Goal: Task Accomplishment & Management: Use online tool/utility

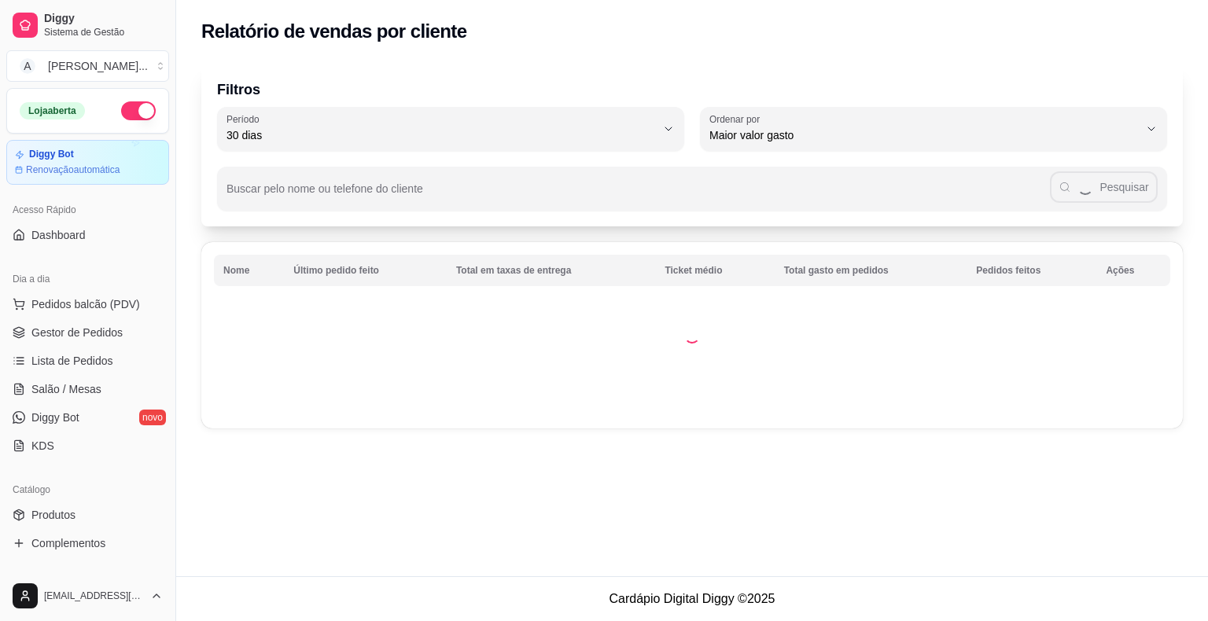
select select "30"
select select "HIGHEST_TOTAL_SPENT_WITH_ORDERS"
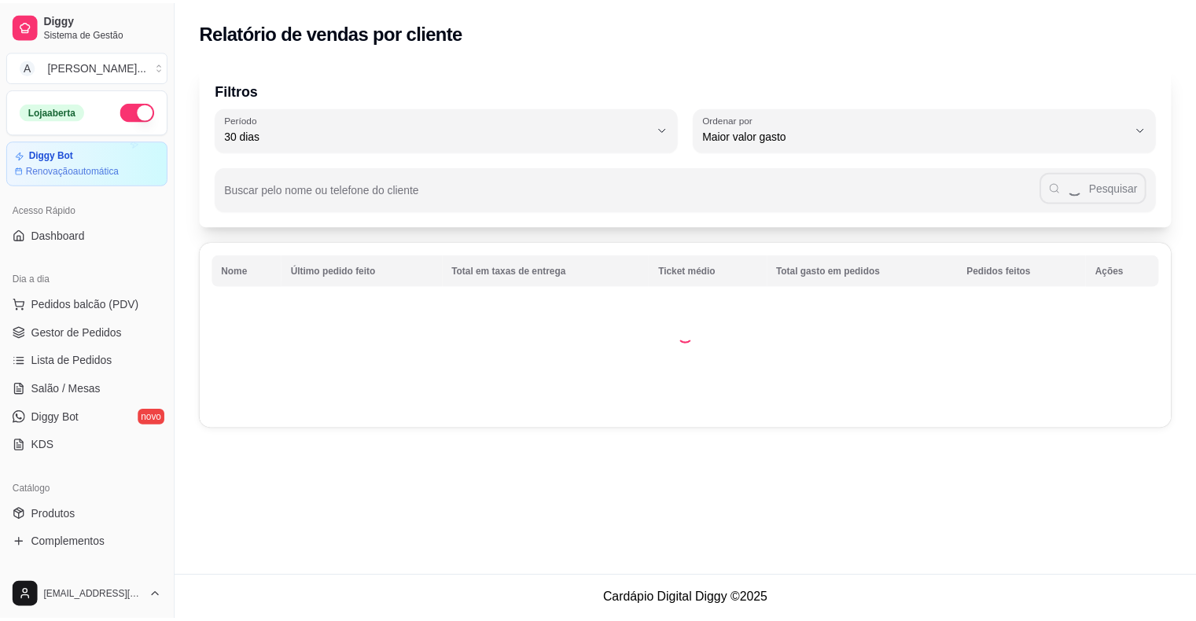
scroll to position [314, 0]
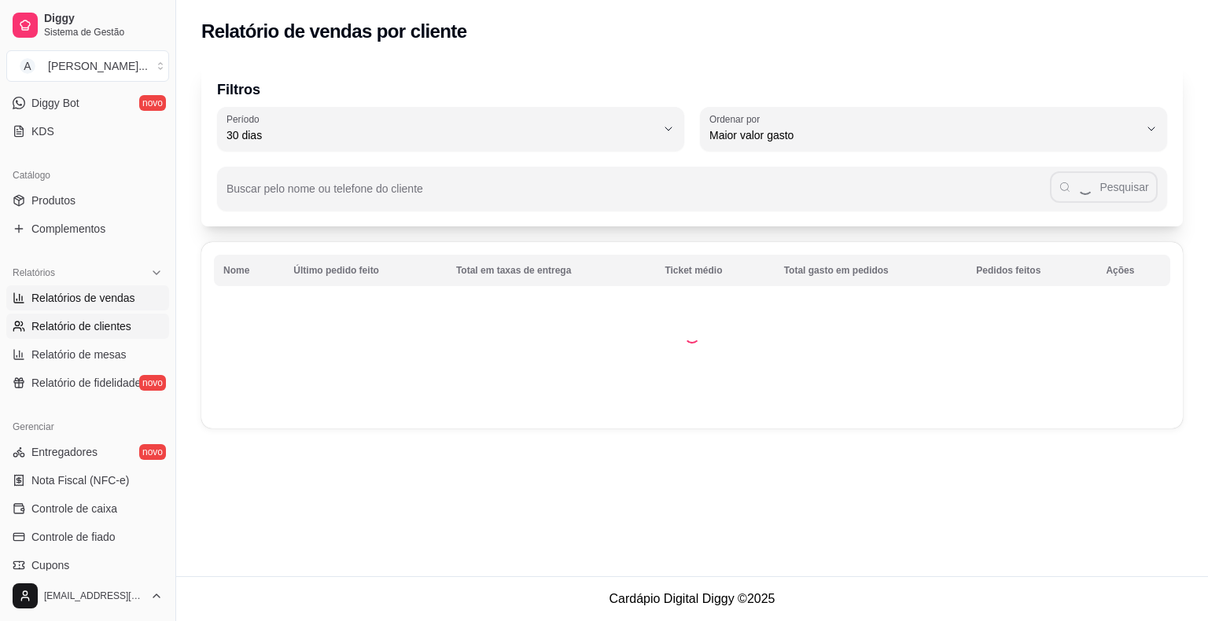
click at [116, 291] on span "Relatórios de vendas" at bounding box center [83, 298] width 104 height 16
select select "ALL"
select select "0"
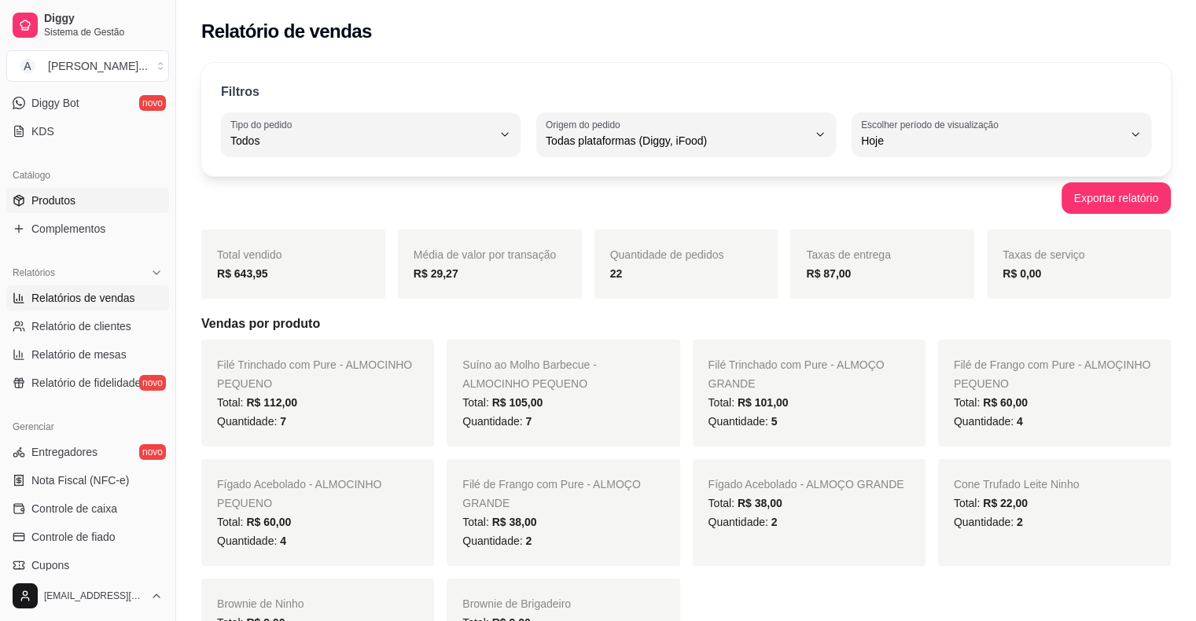
click at [105, 211] on link "Produtos" at bounding box center [87, 200] width 163 height 25
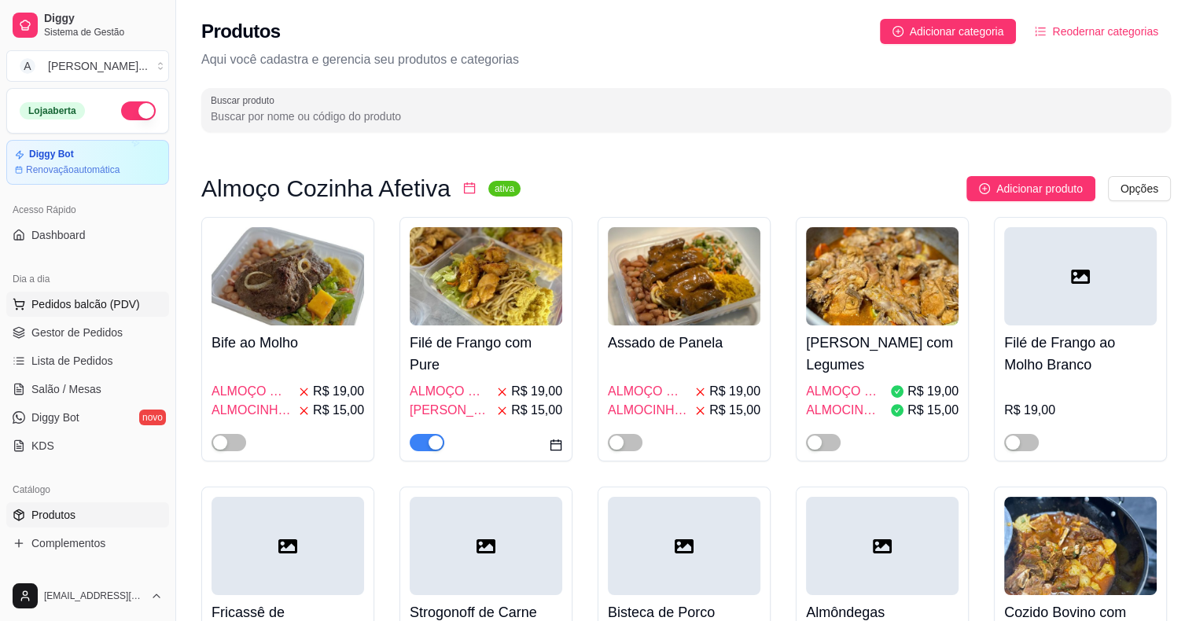
click at [54, 300] on span "Pedidos balcão (PDV)" at bounding box center [85, 304] width 109 height 16
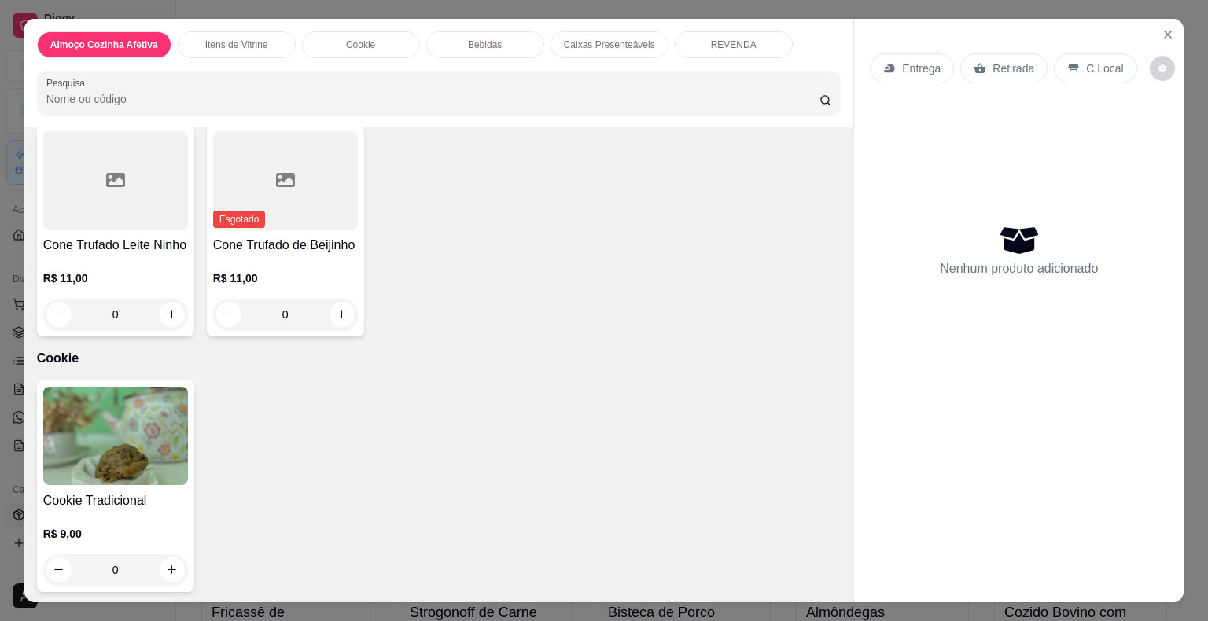
scroll to position [629, 0]
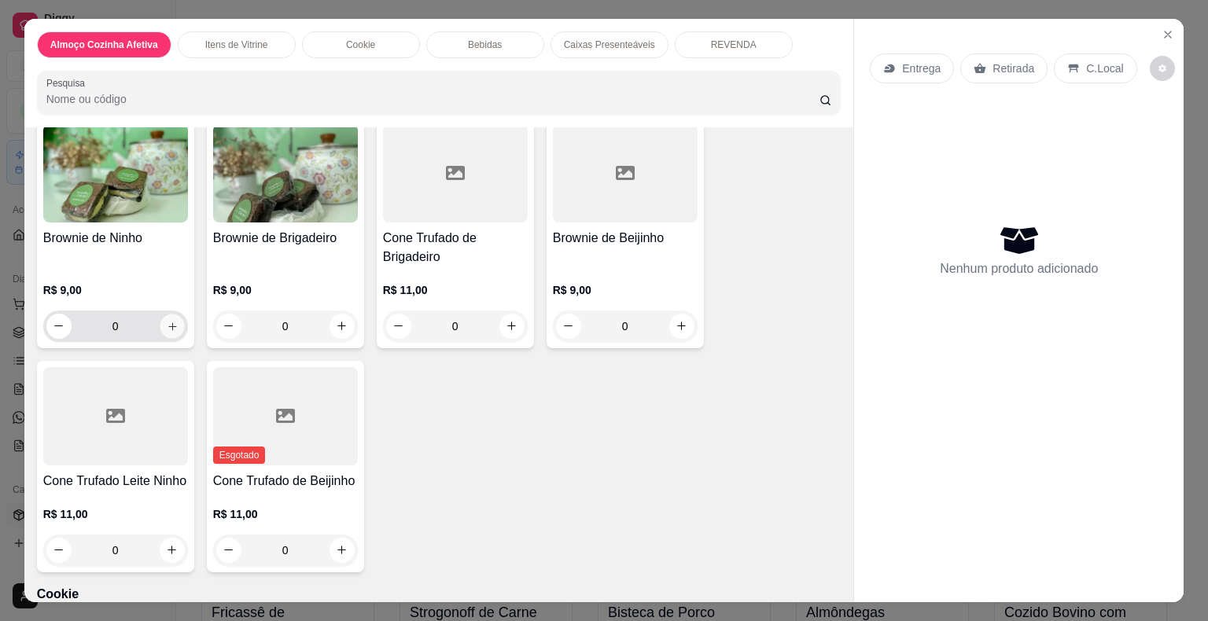
click at [160, 314] on button "increase-product-quantity" at bounding box center [172, 326] width 24 height 24
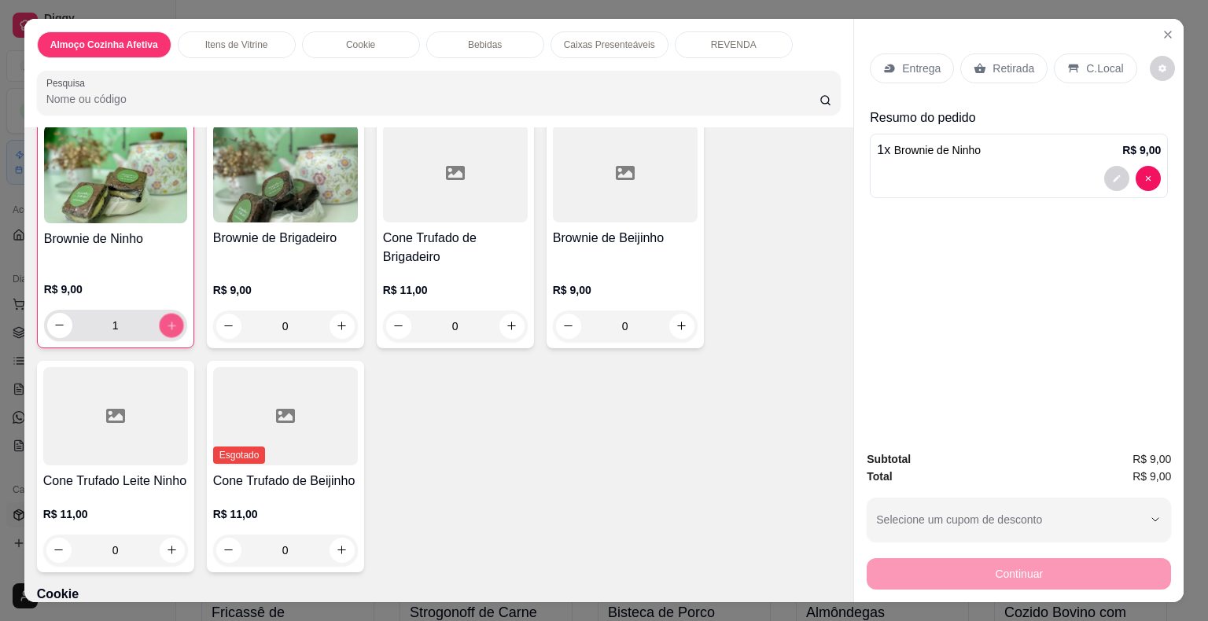
click at [160, 313] on button "increase-product-quantity" at bounding box center [171, 325] width 24 height 24
type input "2"
click at [520, 311] on div "0" at bounding box center [455, 326] width 145 height 31
click at [509, 320] on icon "increase-product-quantity" at bounding box center [512, 326] width 12 height 12
type input "1"
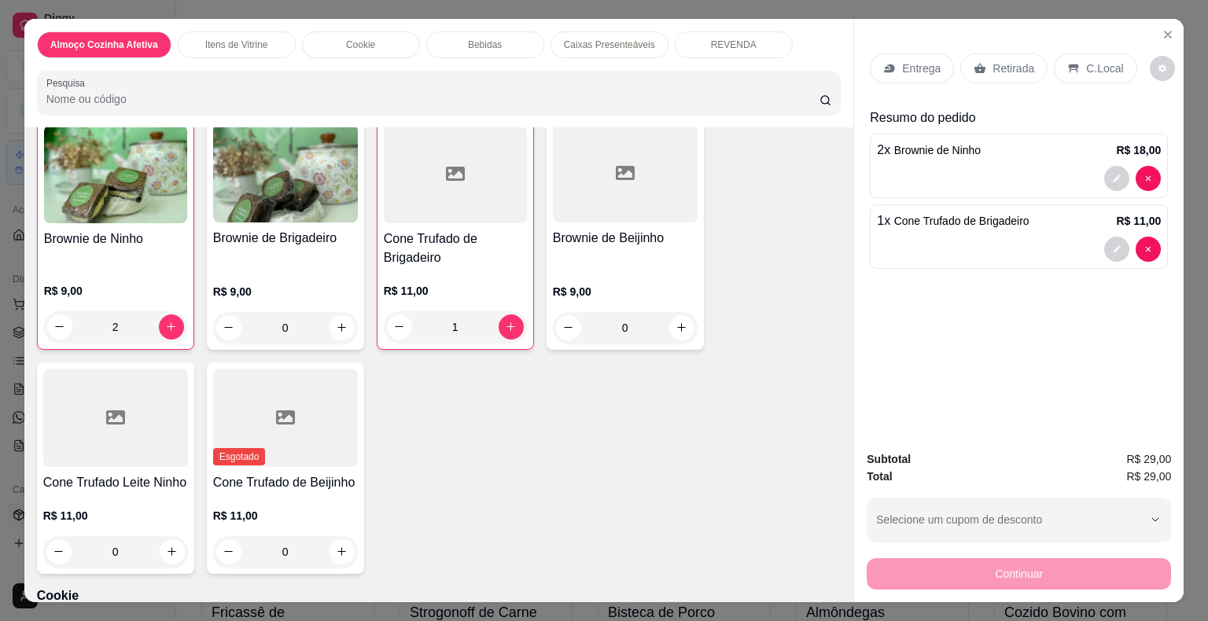
click at [1007, 64] on p "Retirada" at bounding box center [1013, 69] width 42 height 16
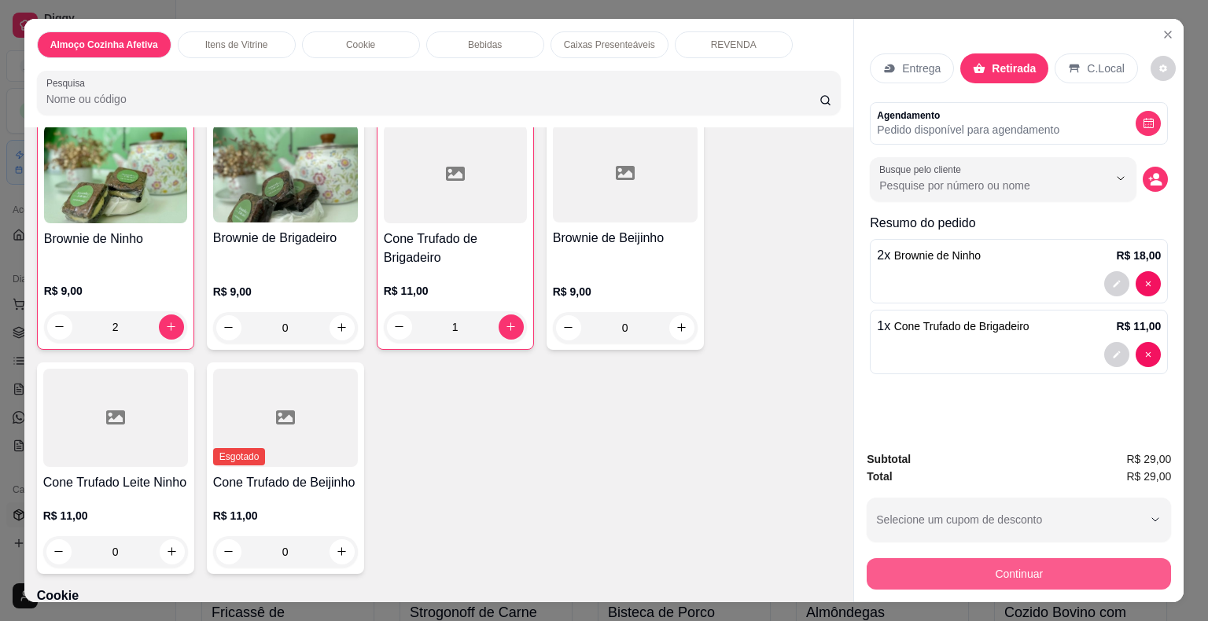
click at [1054, 561] on button "Continuar" at bounding box center [1018, 573] width 304 height 31
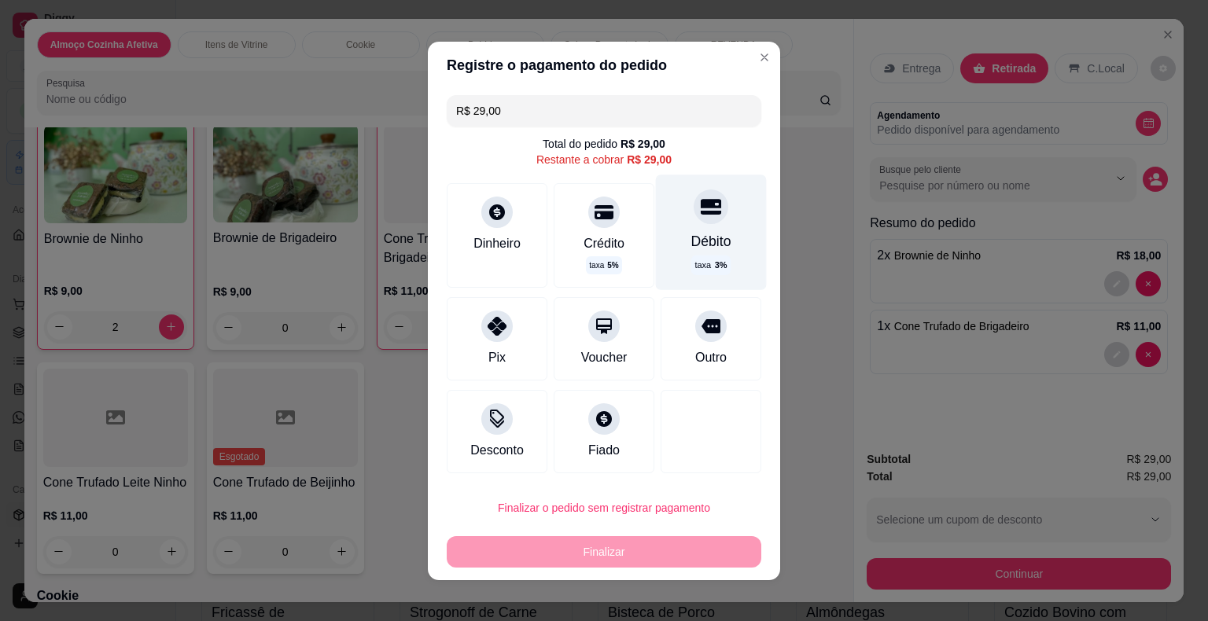
click at [691, 237] on div "Débito" at bounding box center [711, 240] width 40 height 20
type input "R$ 0,00"
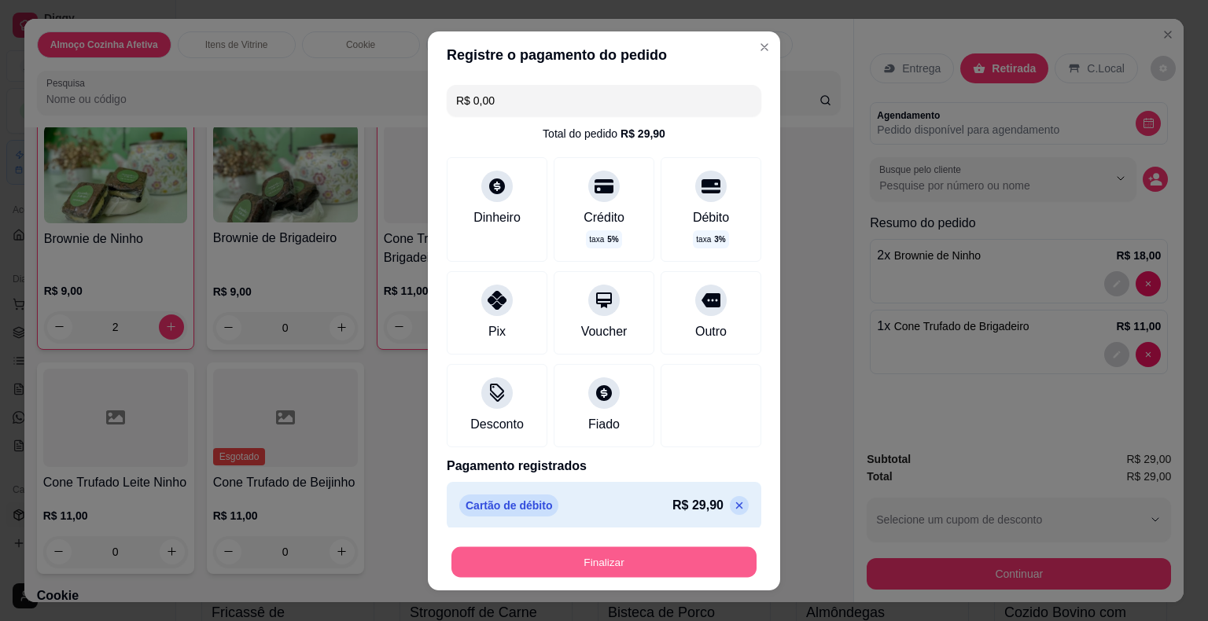
click at [660, 550] on button "Finalizar" at bounding box center [603, 561] width 305 height 31
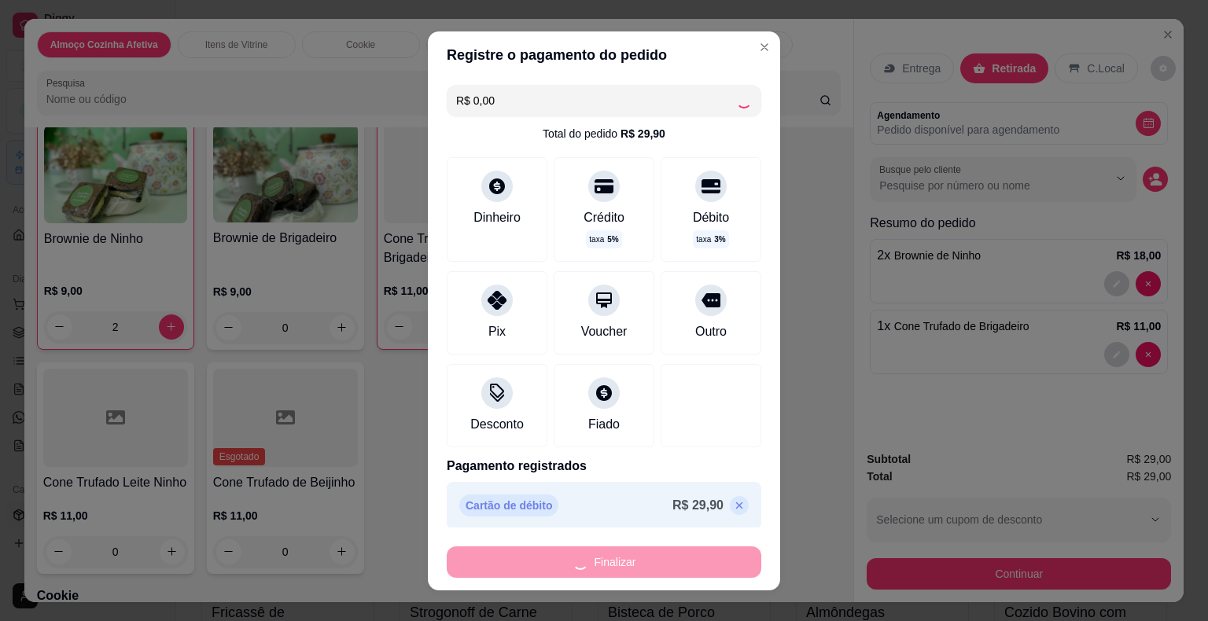
type input "0"
type input "-R$ 29,00"
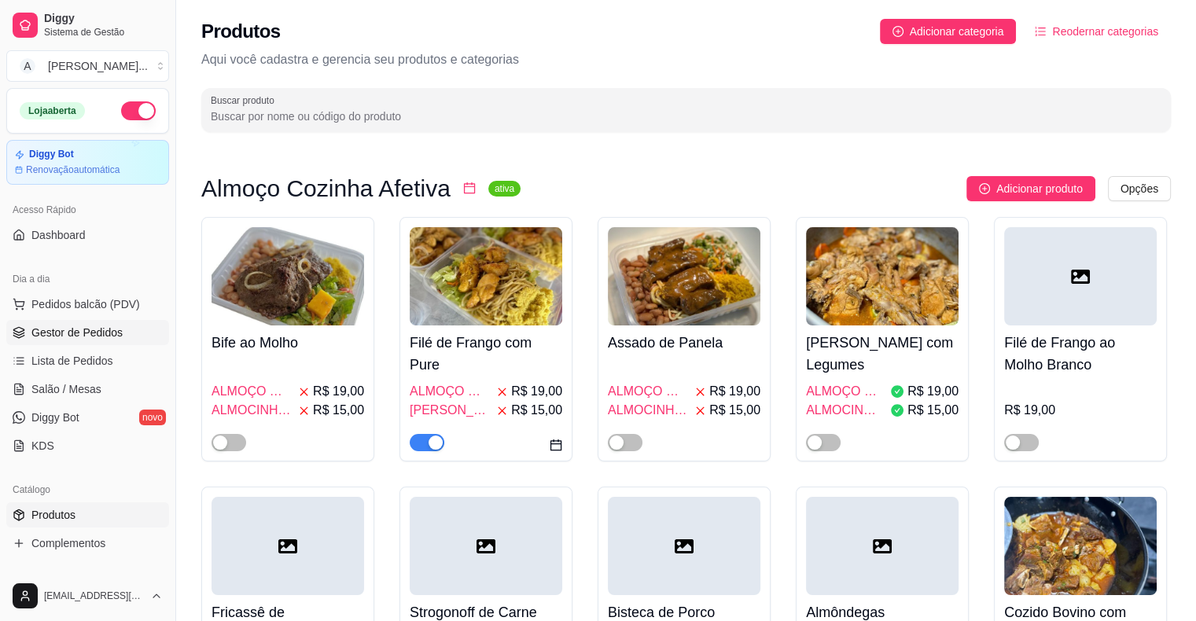
click at [72, 326] on span "Gestor de Pedidos" at bounding box center [76, 333] width 91 height 16
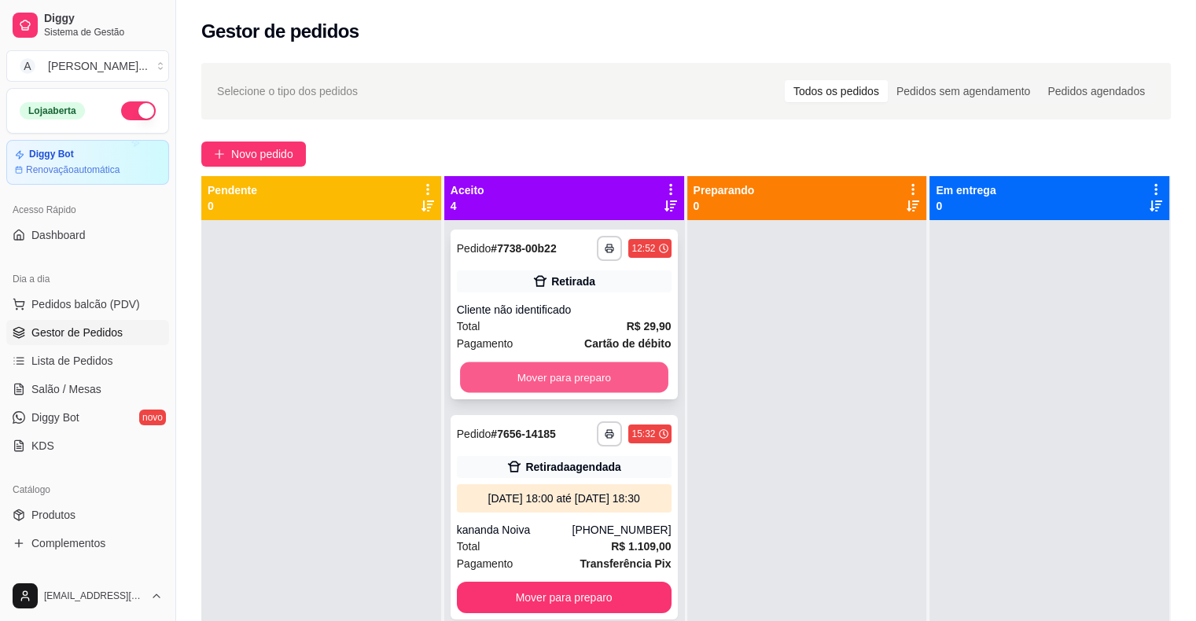
click at [589, 373] on button "Mover para preparo" at bounding box center [564, 377] width 208 height 31
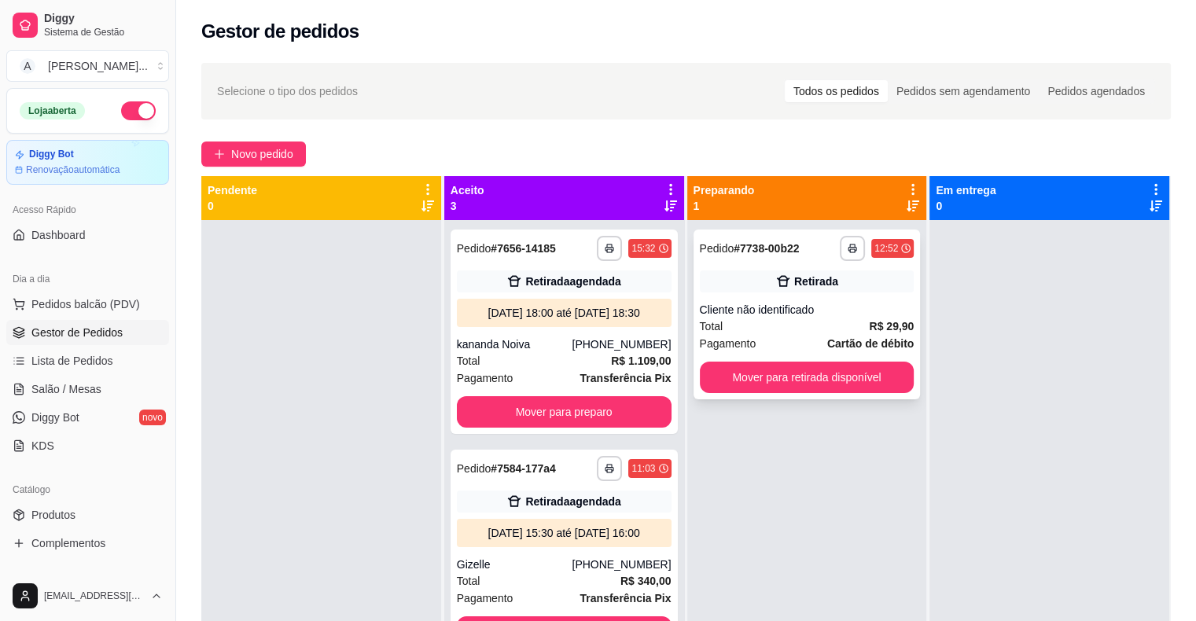
click at [755, 392] on button "Mover para retirada disponível" at bounding box center [807, 377] width 215 height 31
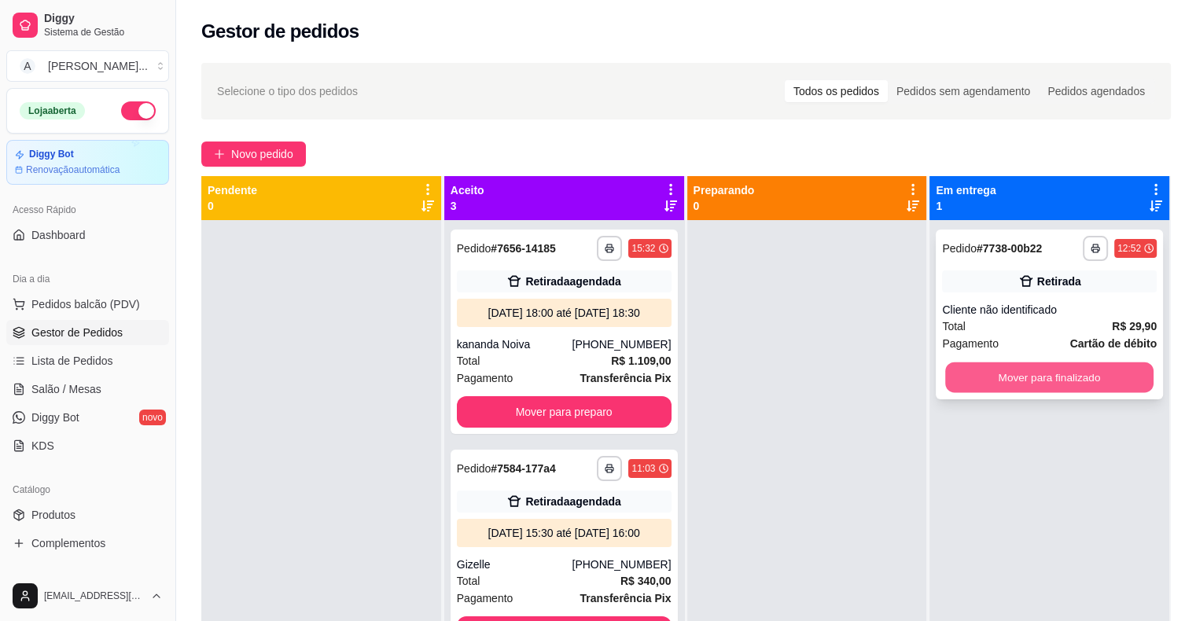
click at [981, 376] on button "Mover para finalizado" at bounding box center [1049, 377] width 208 height 31
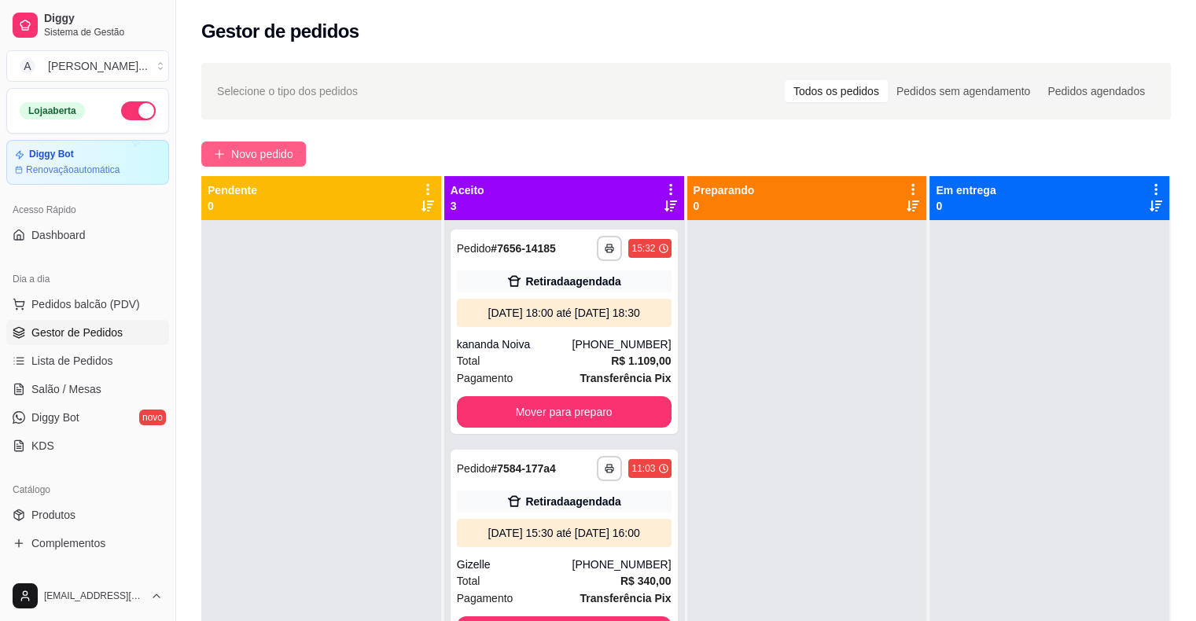
click at [242, 160] on span "Novo pedido" at bounding box center [262, 153] width 62 height 17
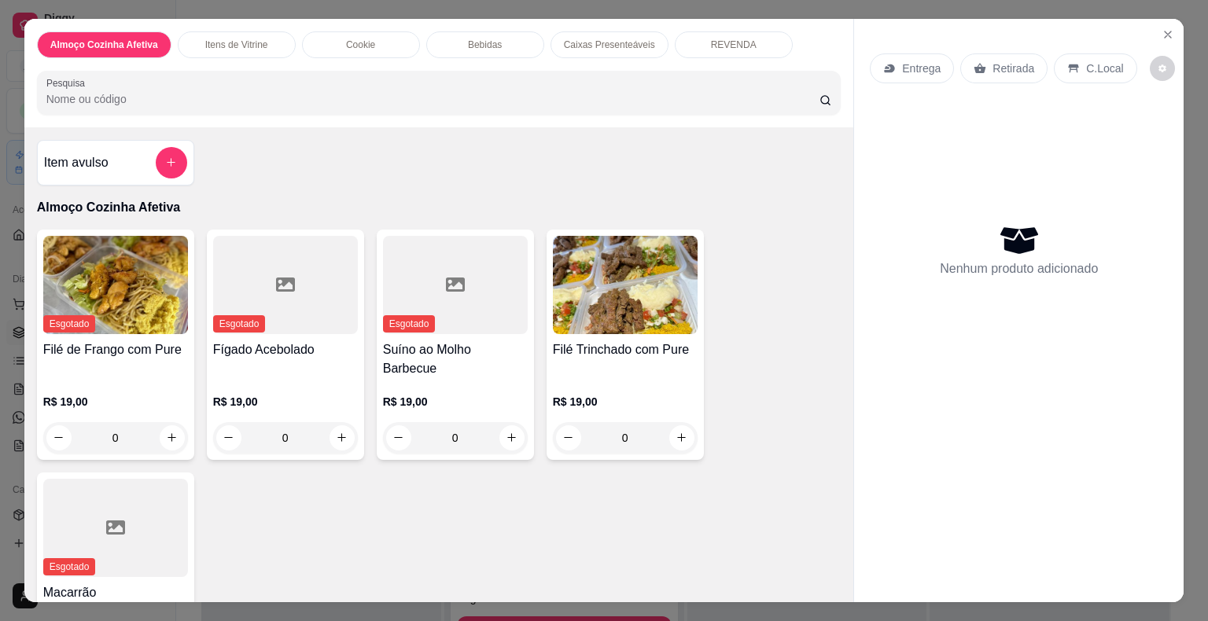
click at [683, 422] on div "0" at bounding box center [625, 437] width 145 height 31
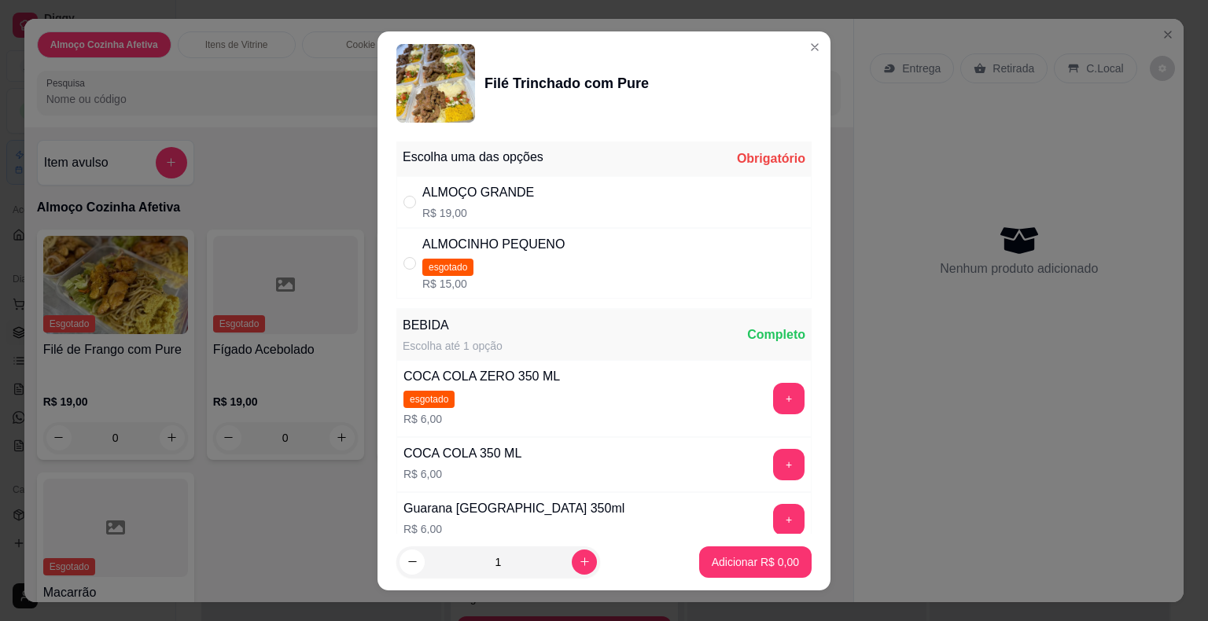
click at [483, 206] on p "R$ 19,00" at bounding box center [478, 213] width 112 height 16
radio input "true"
click at [709, 561] on p "Adicionar R$ 19,00" at bounding box center [752, 562] width 94 height 16
type input "1"
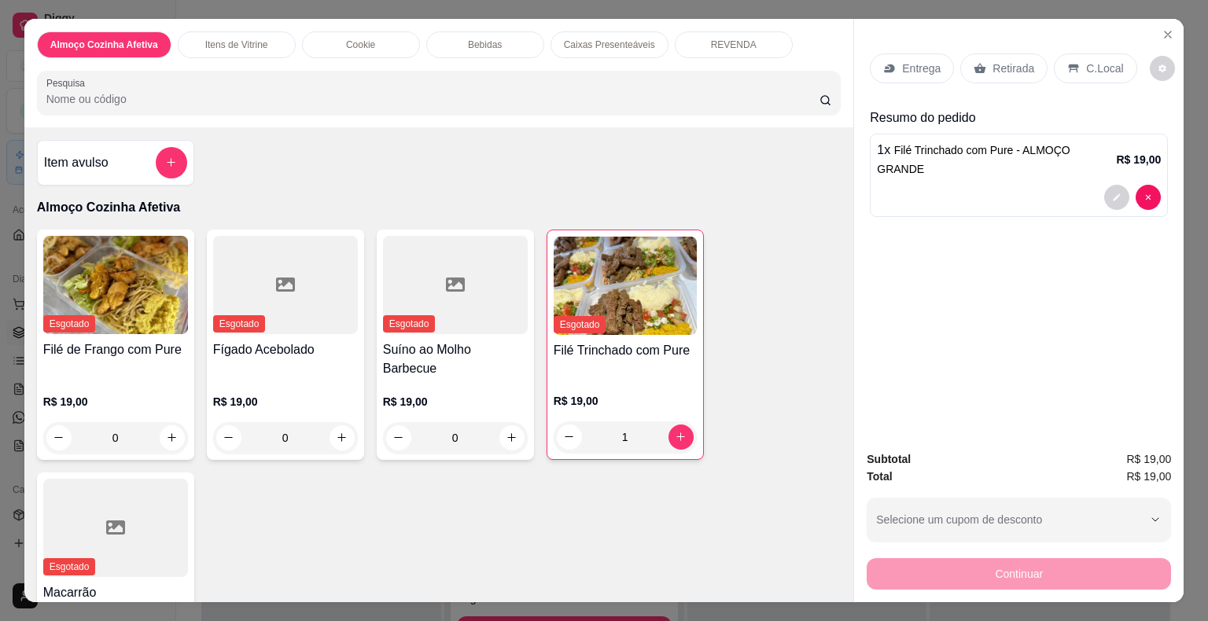
click at [918, 69] on p "Entrega" at bounding box center [921, 69] width 39 height 16
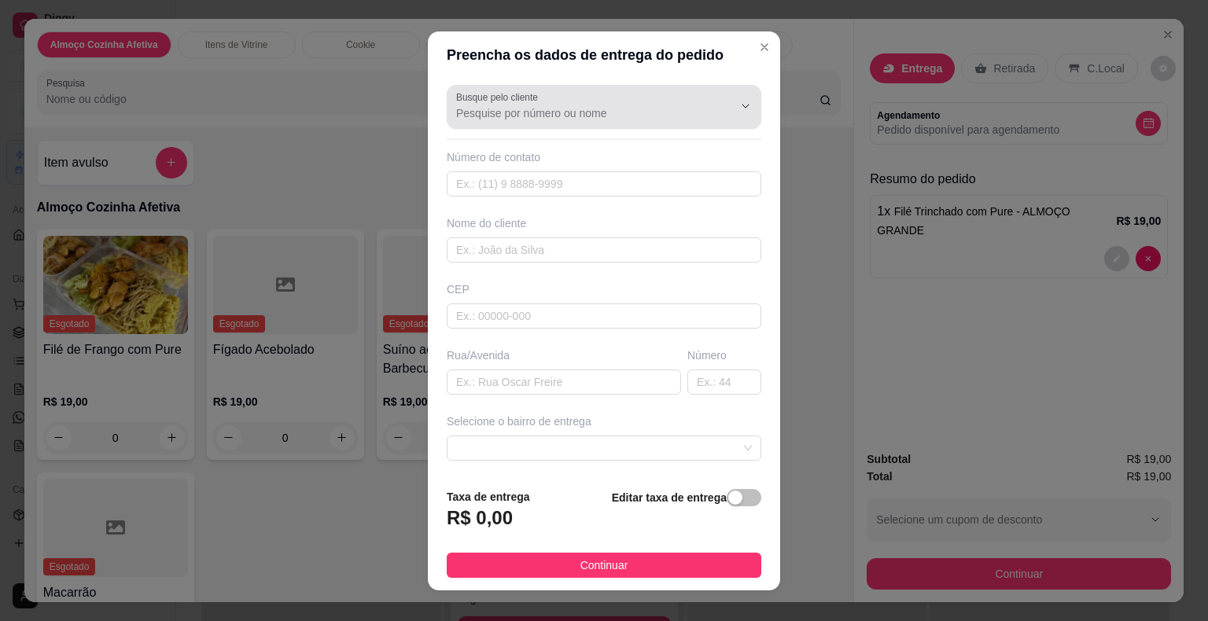
click at [598, 124] on div "Busque pelo cliente" at bounding box center [604, 107] width 314 height 44
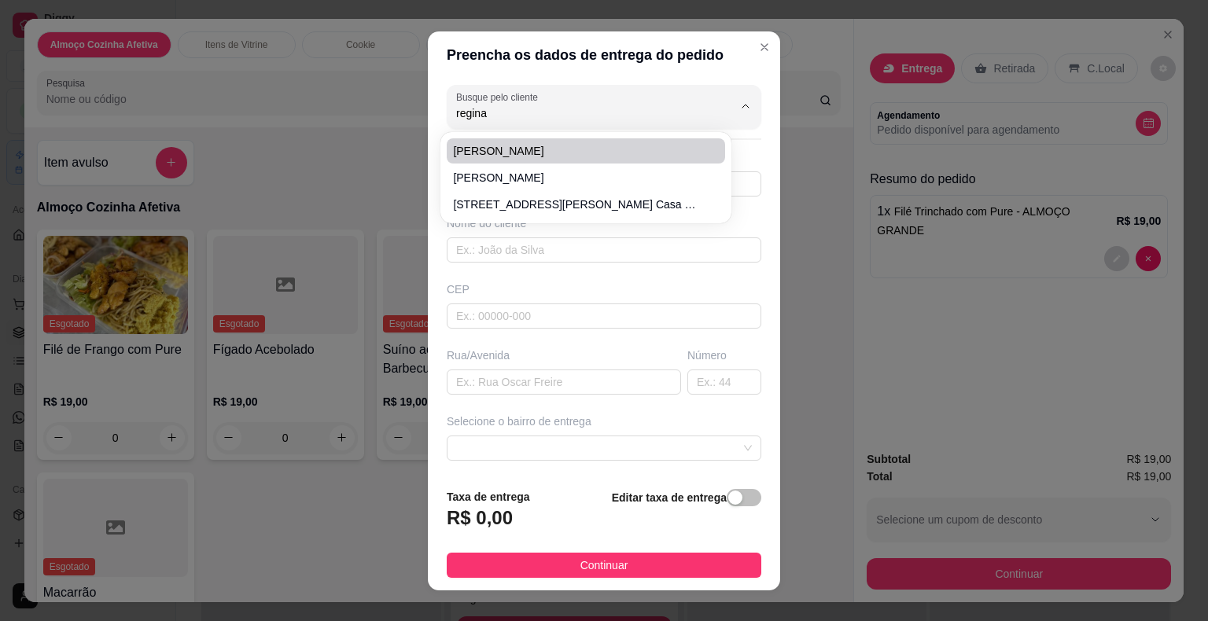
click at [603, 145] on span "[PERSON_NAME]" at bounding box center [578, 151] width 250 height 16
type input "[PERSON_NAME]"
type input "8587053787"
type input "[PERSON_NAME]"
type input "Rua caboclo Nogueira"
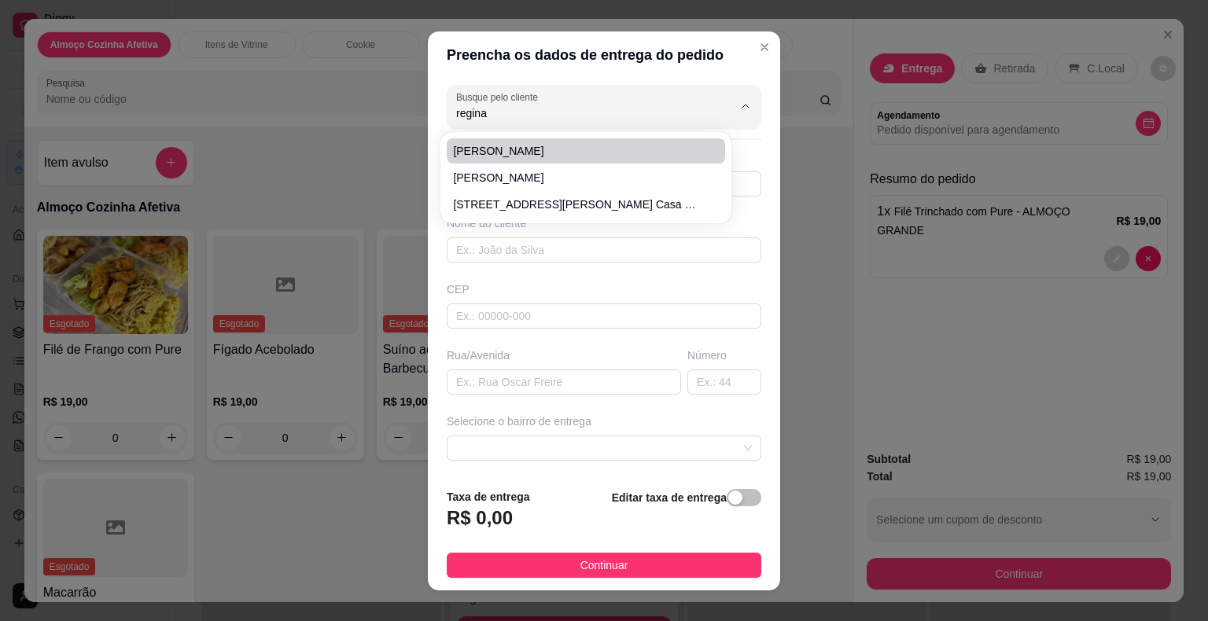
type input "269"
type input "Pacajus"
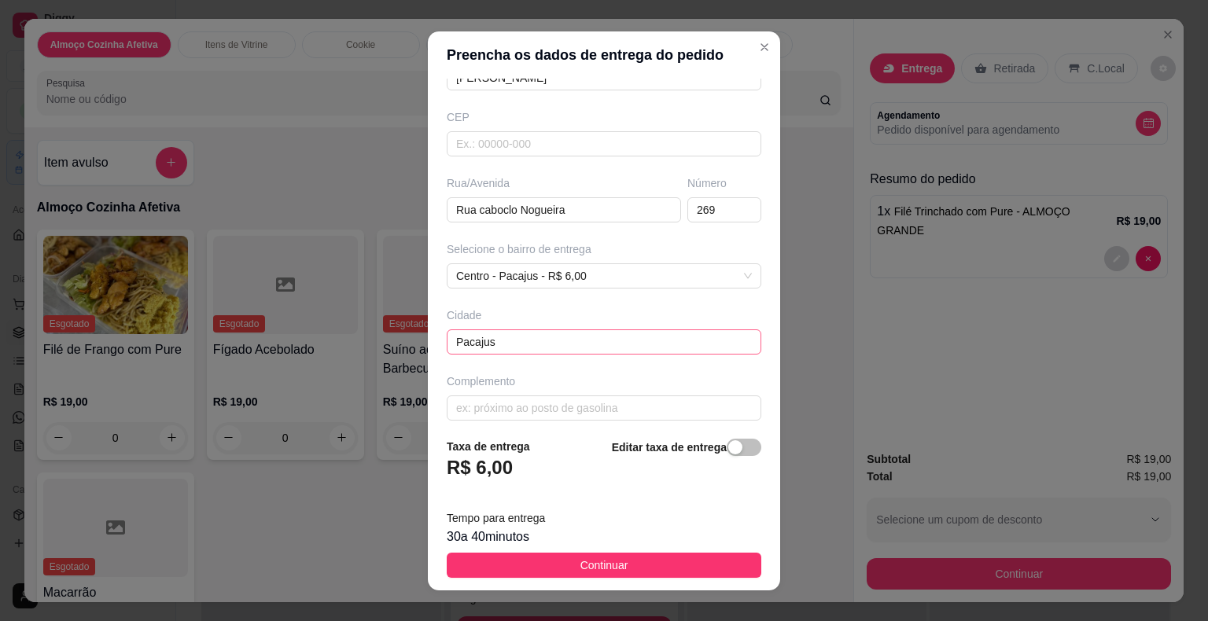
scroll to position [180, 0]
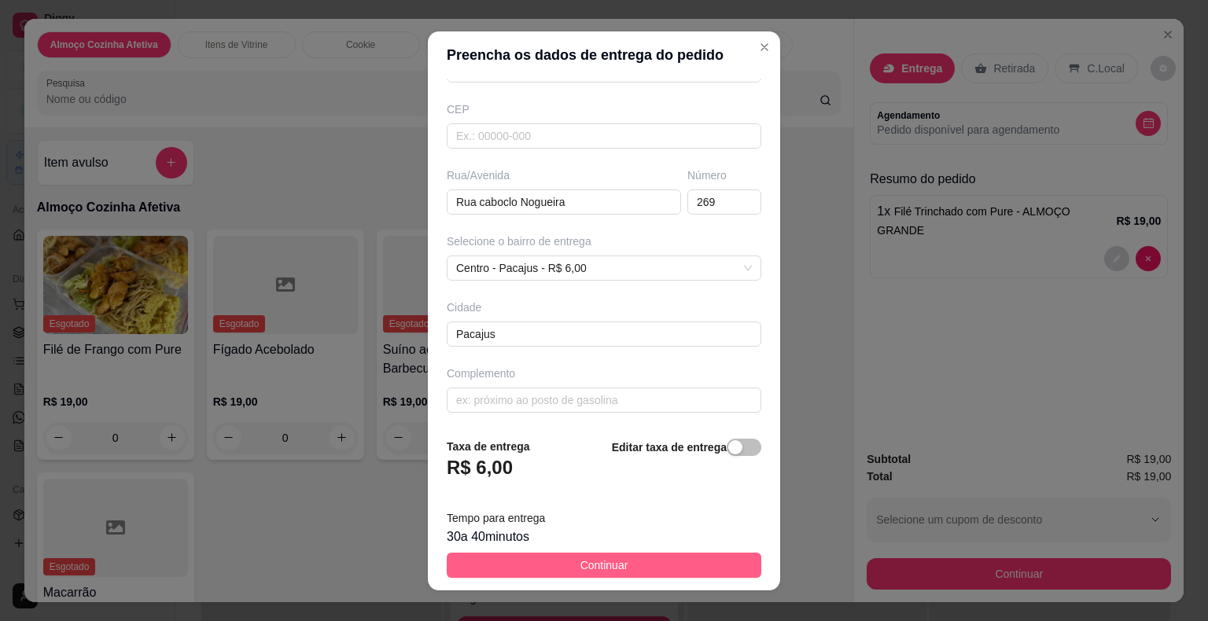
type input "[PERSON_NAME]"
click at [603, 572] on span "Continuar" at bounding box center [604, 565] width 48 height 17
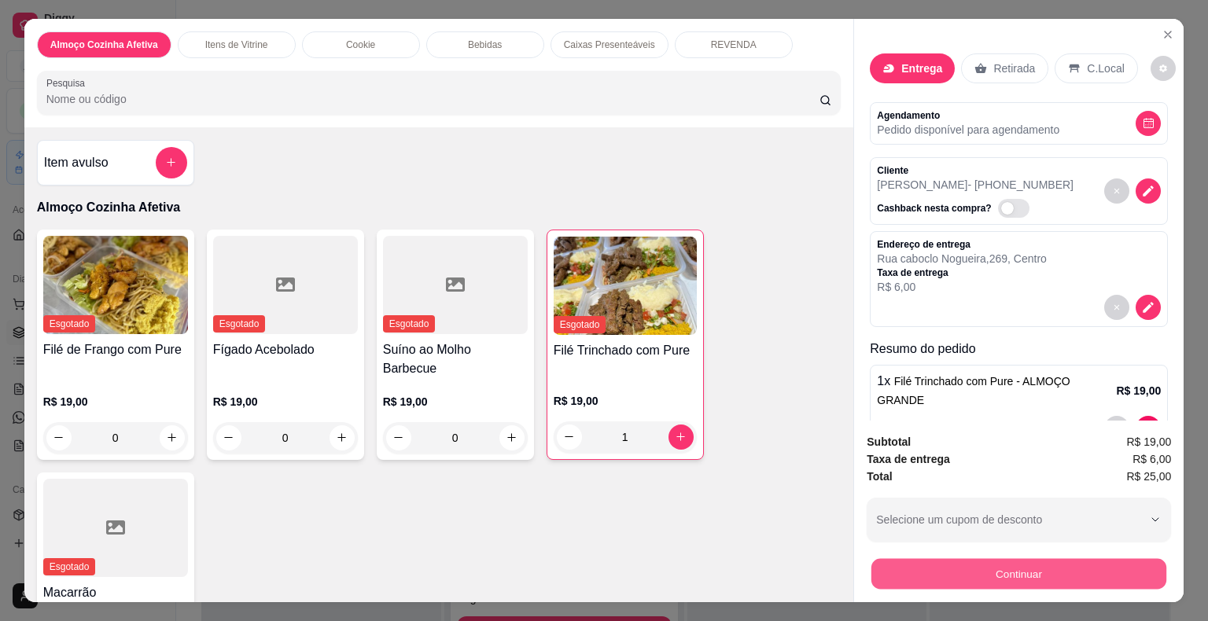
click at [948, 559] on button "Continuar" at bounding box center [1018, 574] width 295 height 31
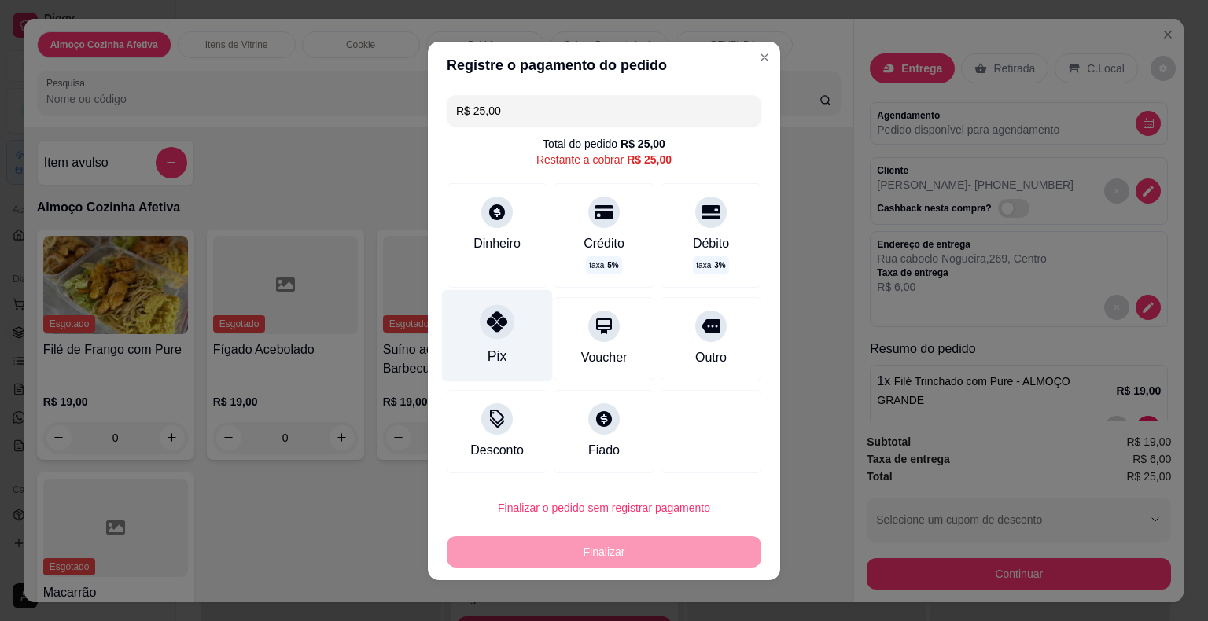
click at [480, 324] on div at bounding box center [497, 321] width 35 height 35
type input "R$ 0,00"
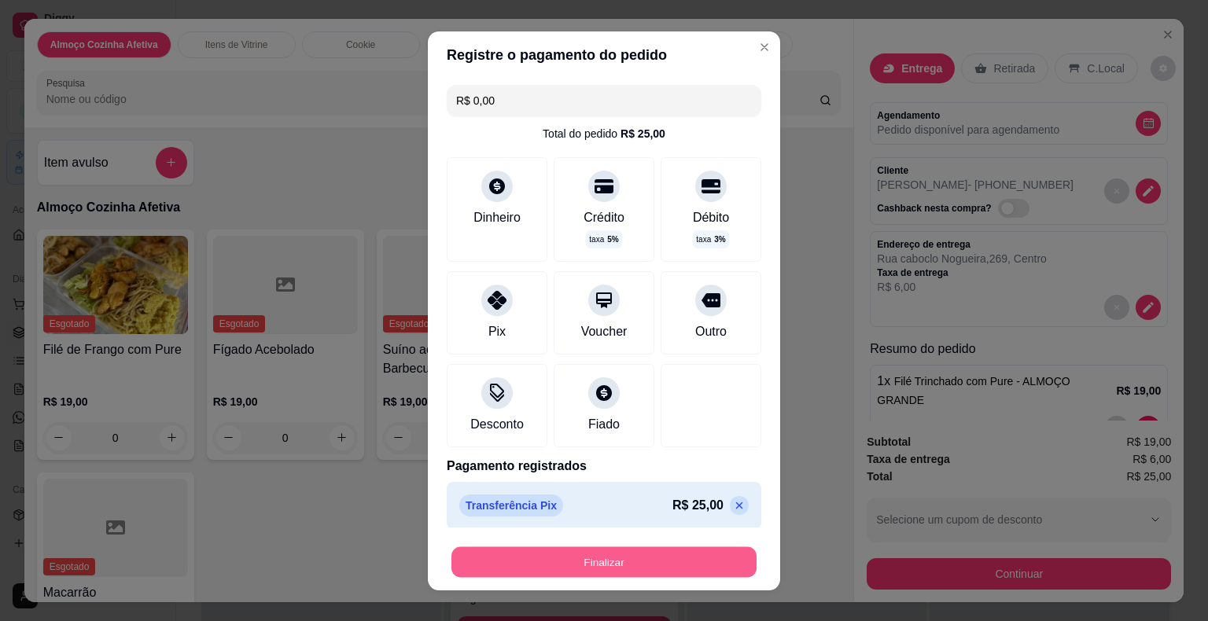
click at [601, 560] on button "Finalizar" at bounding box center [603, 561] width 305 height 31
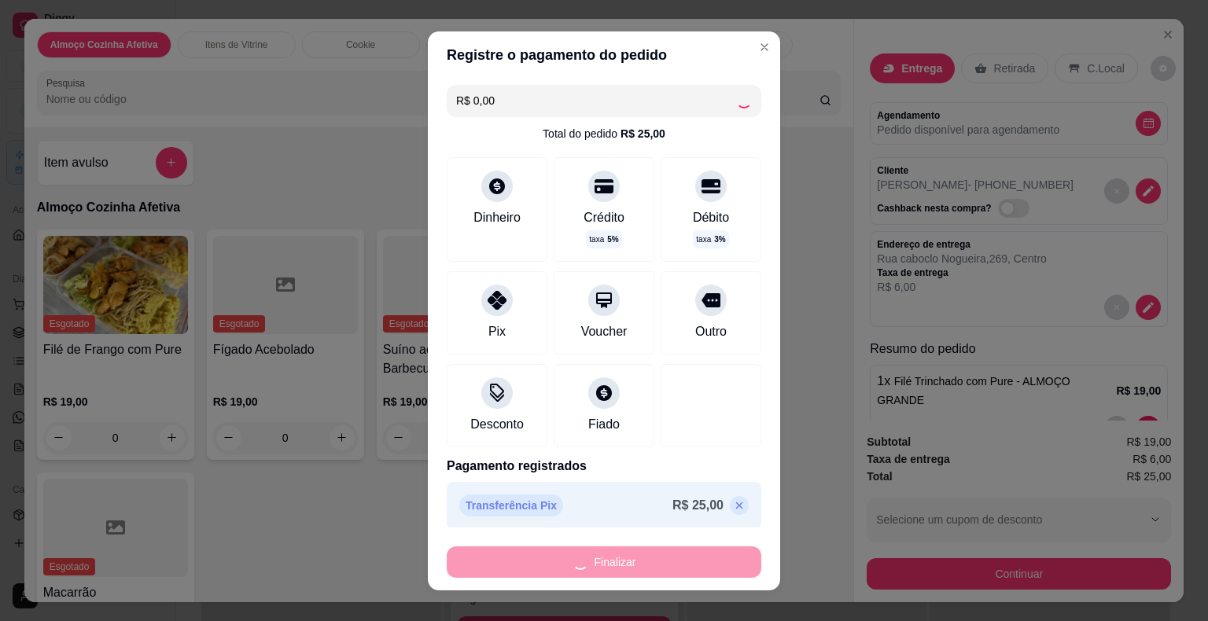
type input "0"
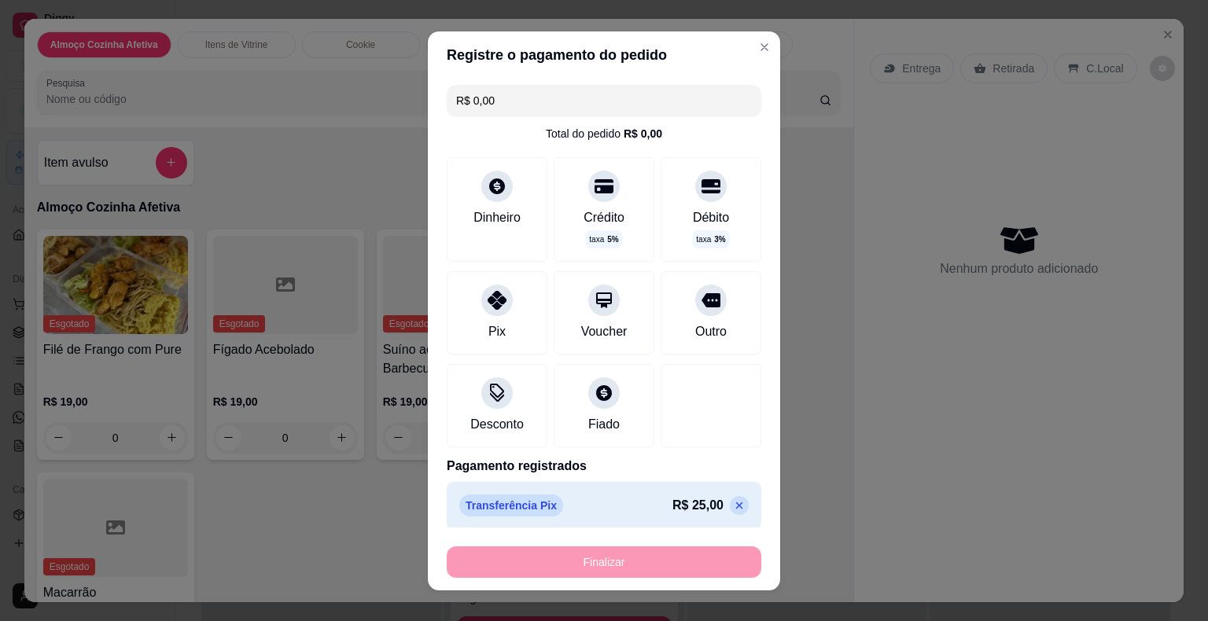
type input "-R$ 25,00"
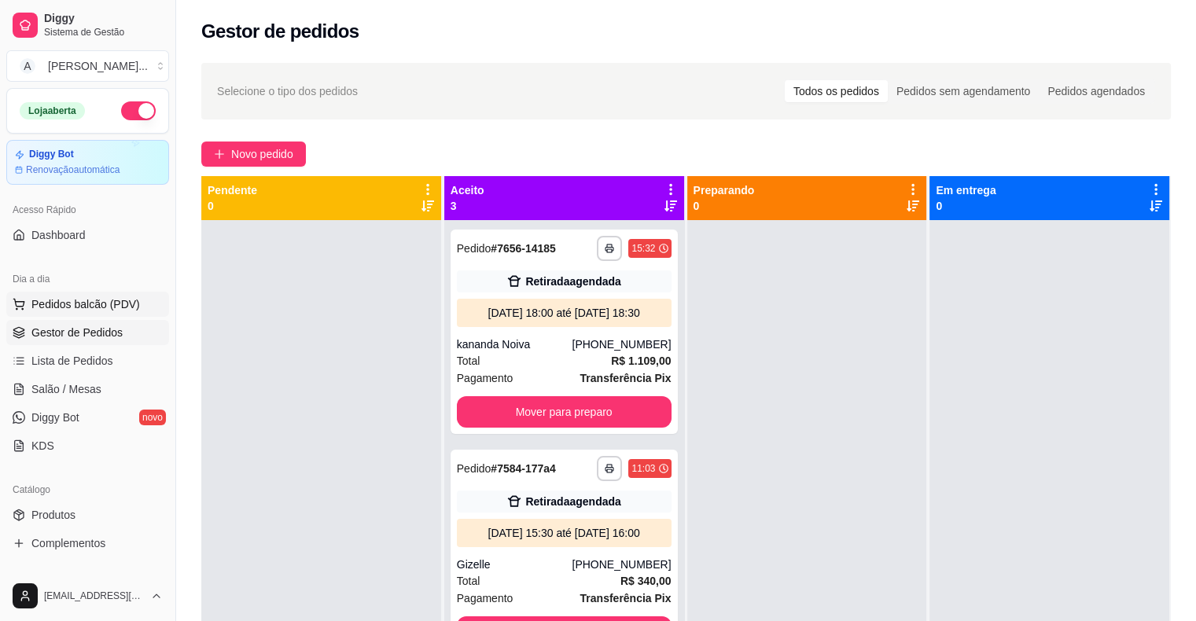
click at [101, 307] on span "Pedidos balcão (PDV)" at bounding box center [85, 304] width 109 height 16
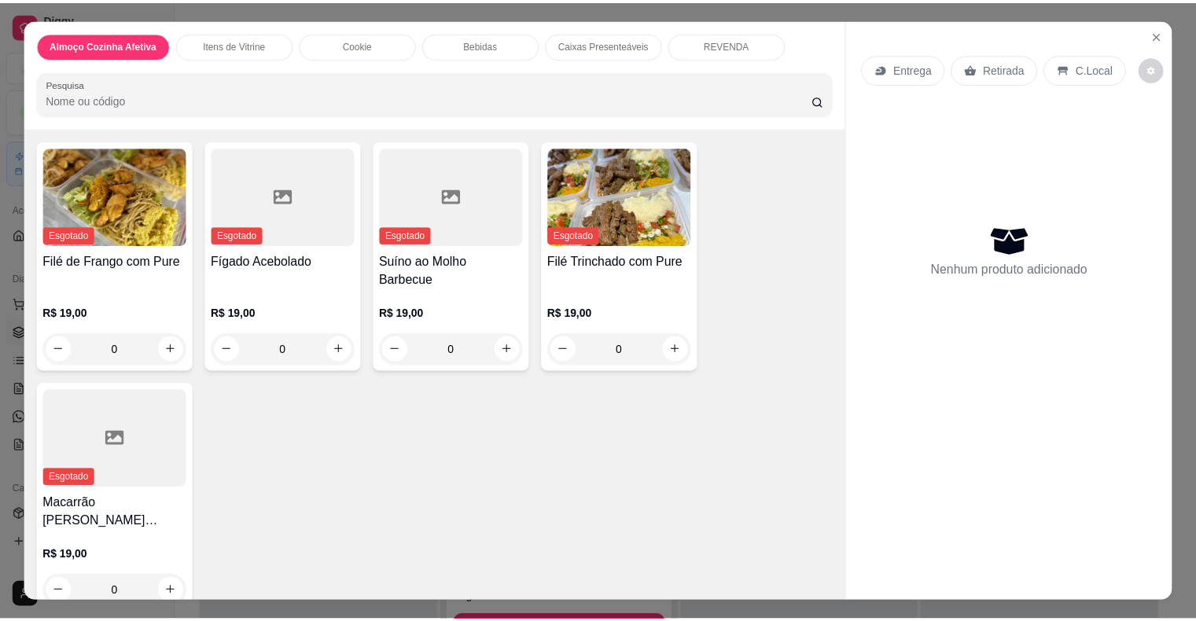
scroll to position [236, 0]
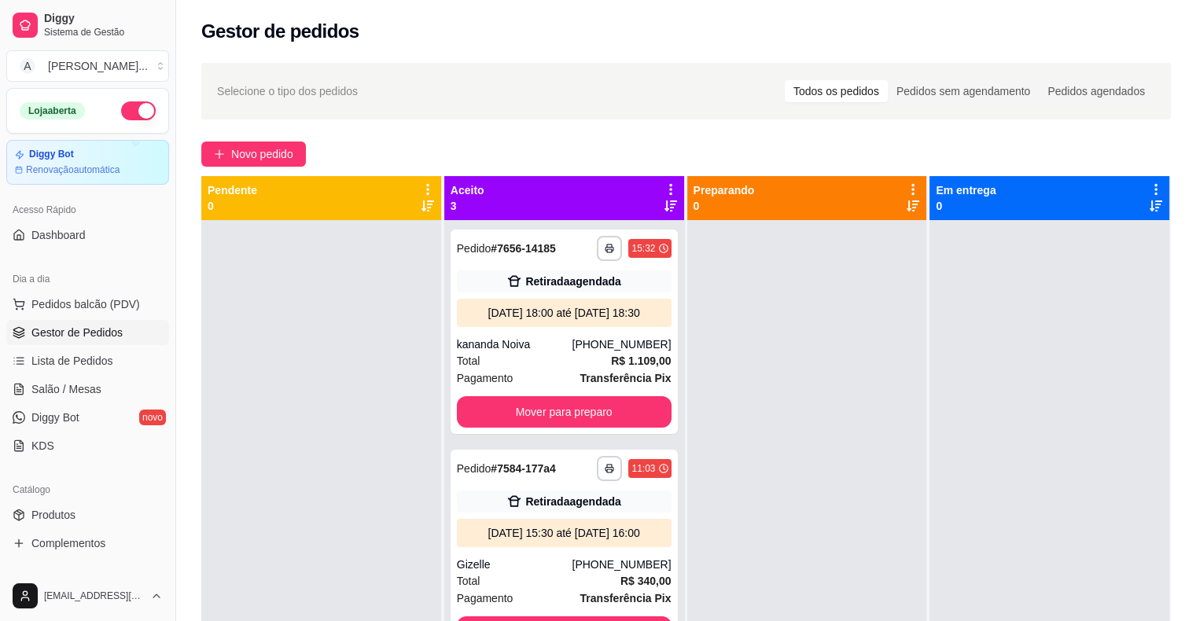
click at [373, 332] on div at bounding box center [321, 530] width 240 height 621
